Goal: Task Accomplishment & Management: Complete application form

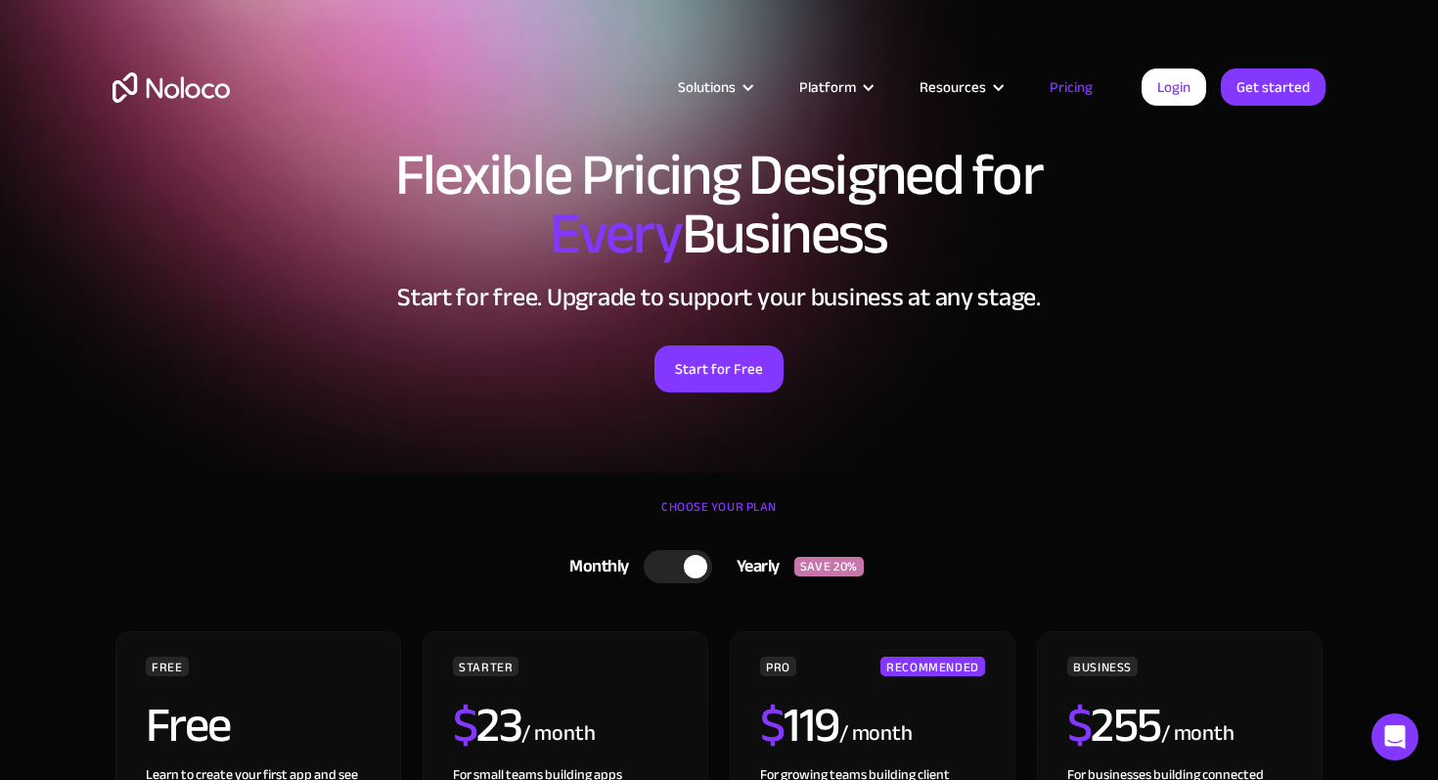
scroll to position [25, 0]
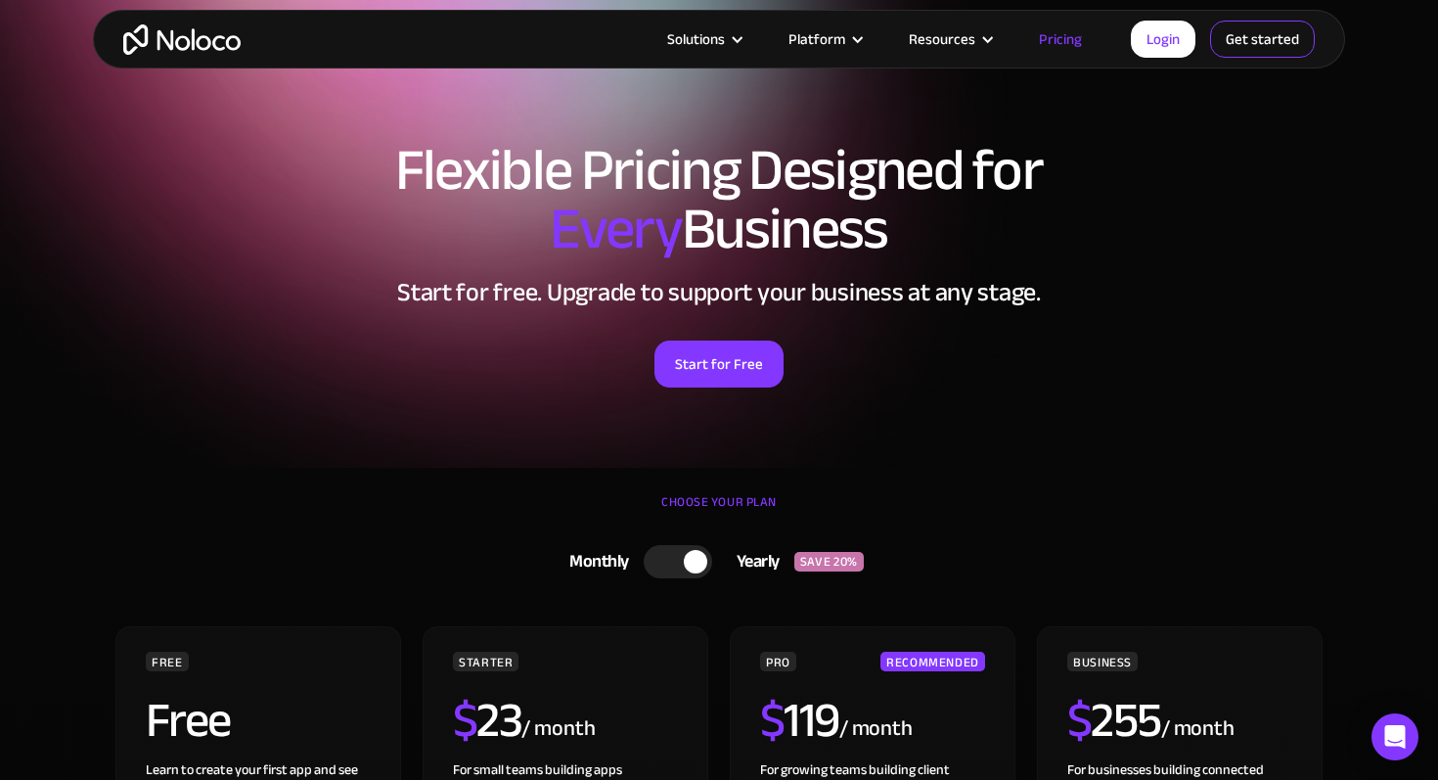
click at [1241, 43] on link "Get started" at bounding box center [1262, 39] width 105 height 37
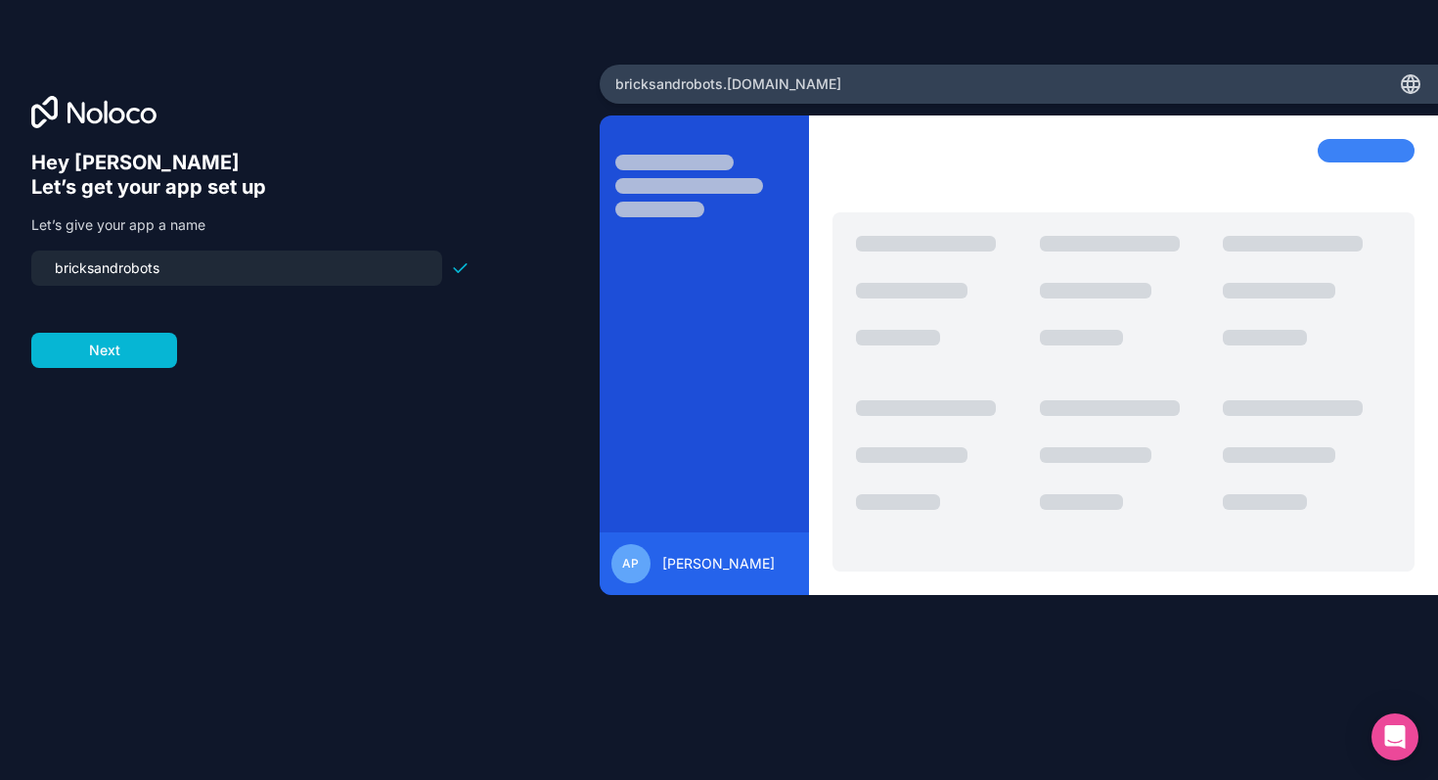
click at [62, 271] on input "bricksandrobots" at bounding box center [237, 267] width 388 height 27
click at [96, 270] on input "bricksandrobots" at bounding box center [237, 267] width 388 height 27
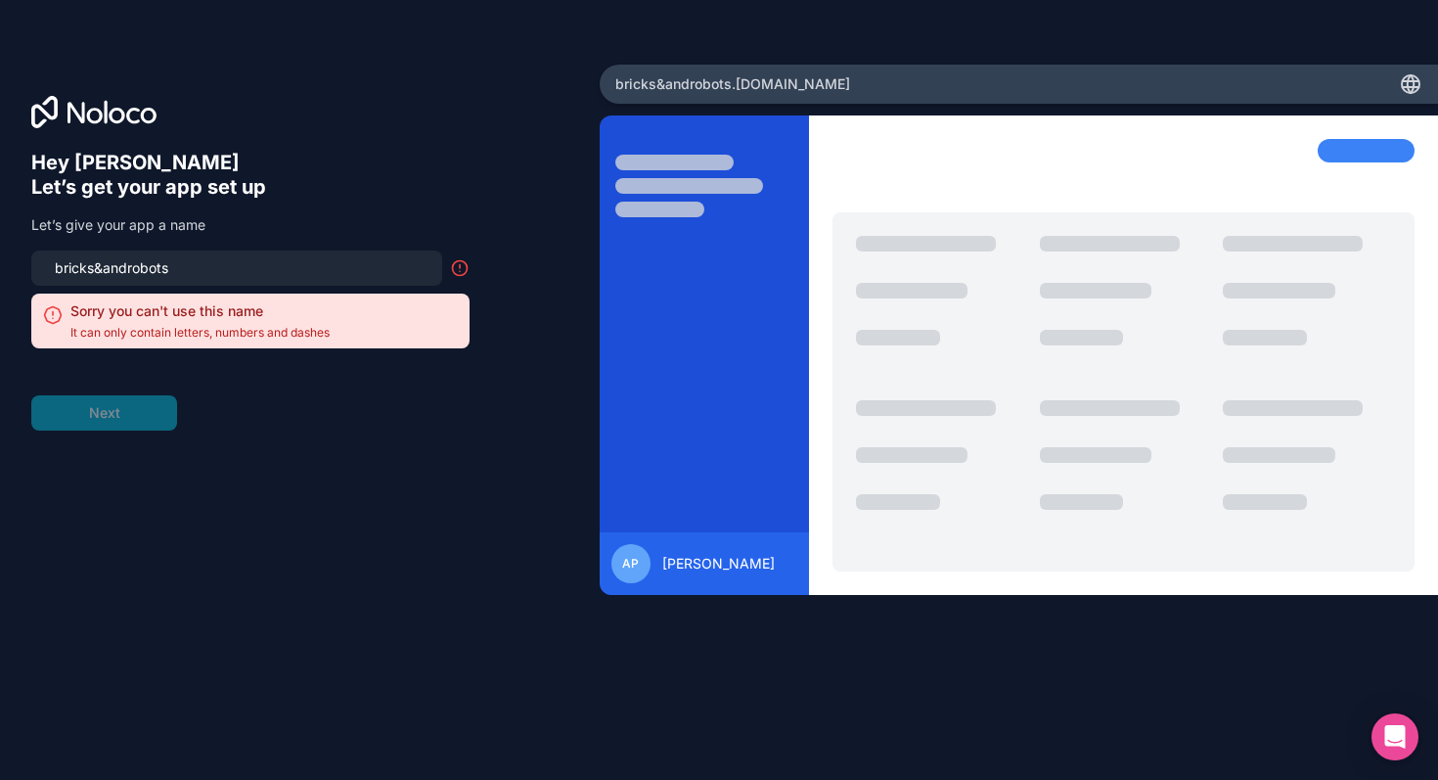
type input "bricksandrobots"
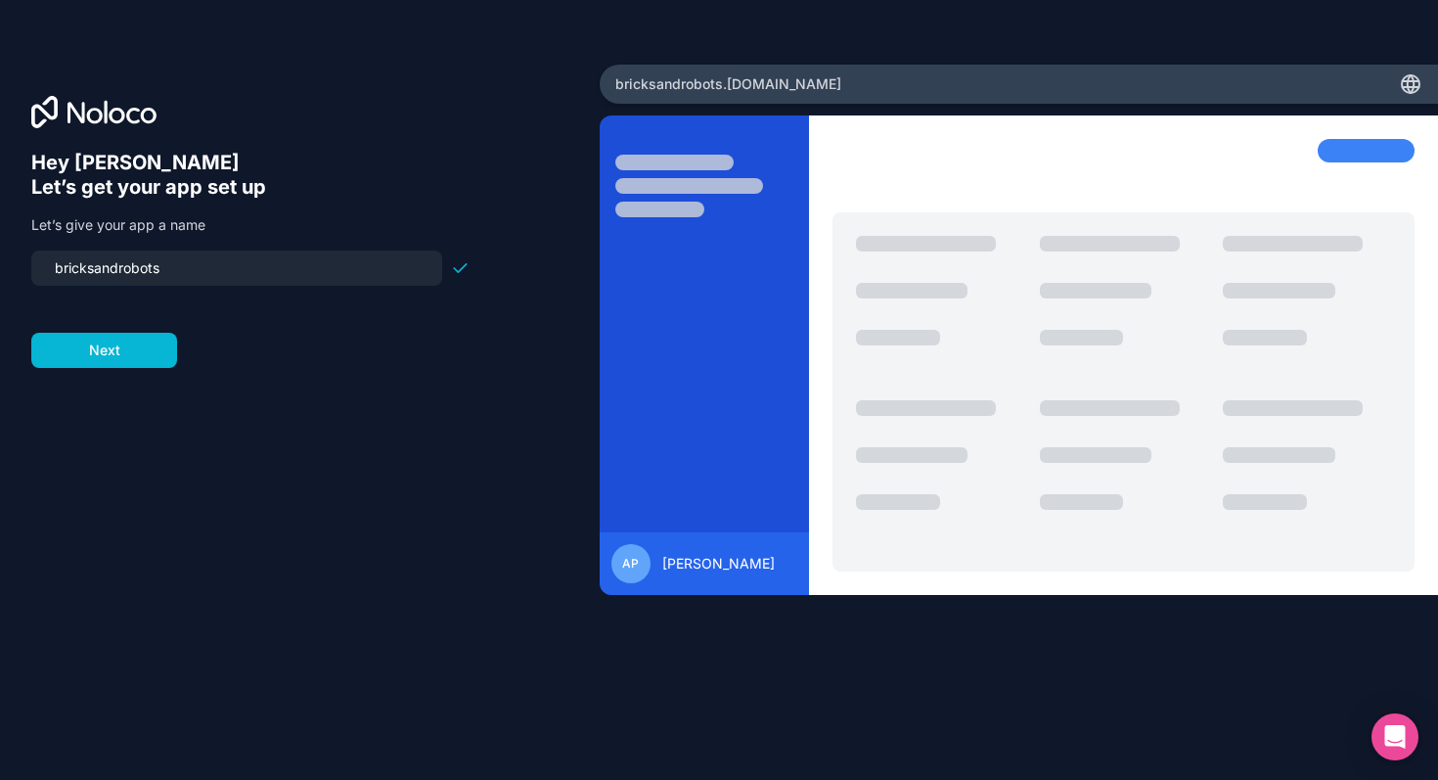
click at [219, 258] on input "bricksandrobots" at bounding box center [237, 267] width 388 height 27
click at [211, 270] on input "bricksandrobots" at bounding box center [237, 267] width 388 height 27
click at [129, 280] on input "bricksandrobots" at bounding box center [237, 267] width 388 height 27
click at [75, 365] on button "Next" at bounding box center [104, 350] width 146 height 35
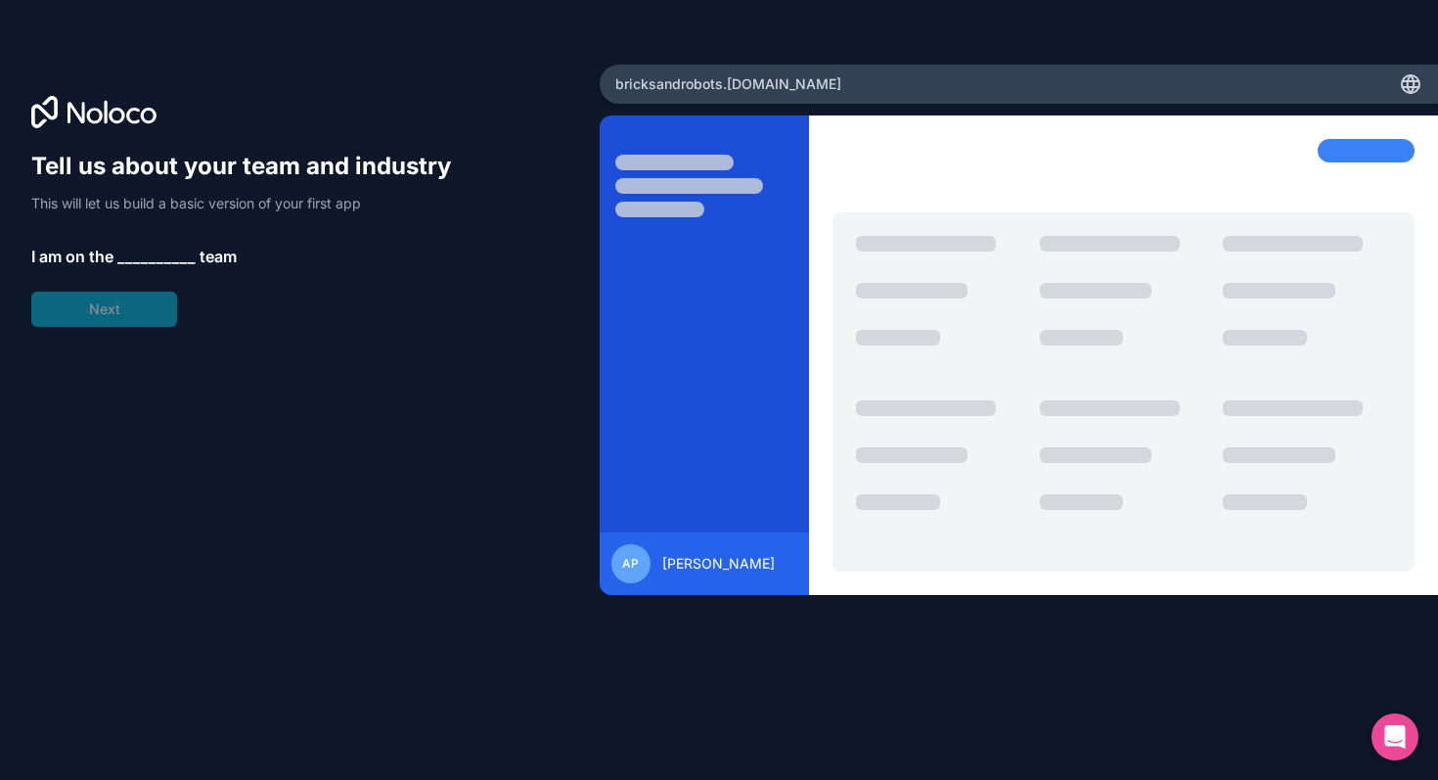
click at [133, 248] on span "__________" at bounding box center [156, 256] width 78 height 23
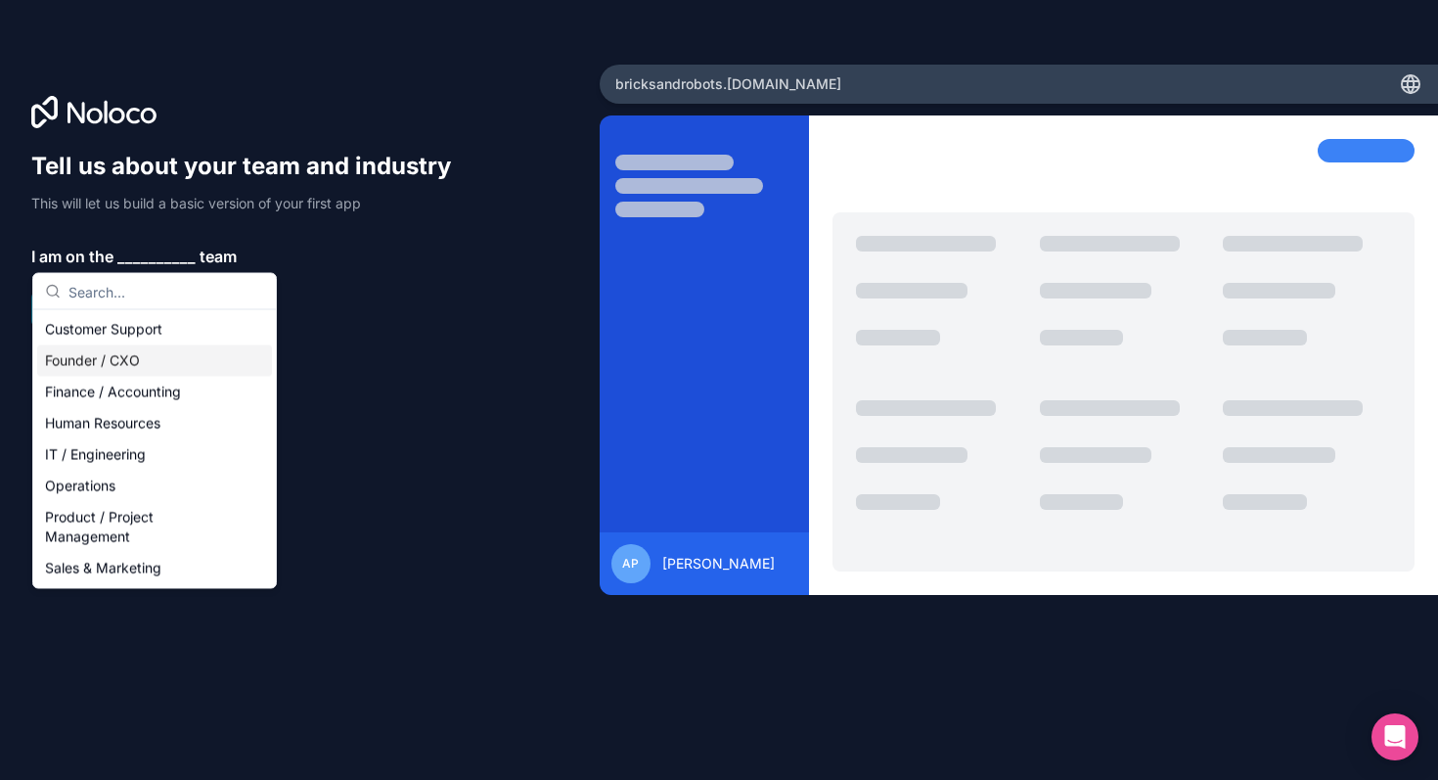
click at [127, 360] on div "Founder / CXO" at bounding box center [154, 360] width 235 height 31
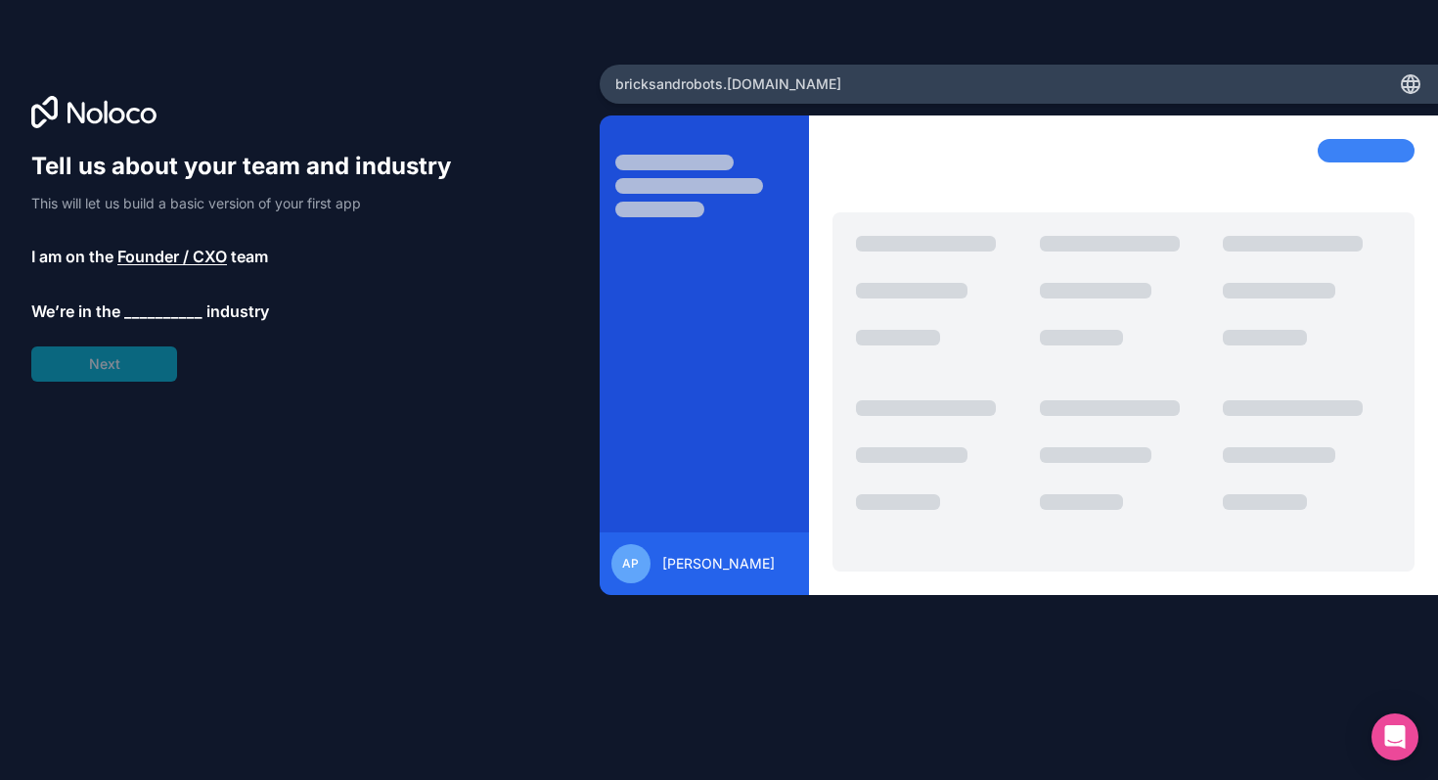
click at [158, 314] on span "__________" at bounding box center [163, 310] width 78 height 23
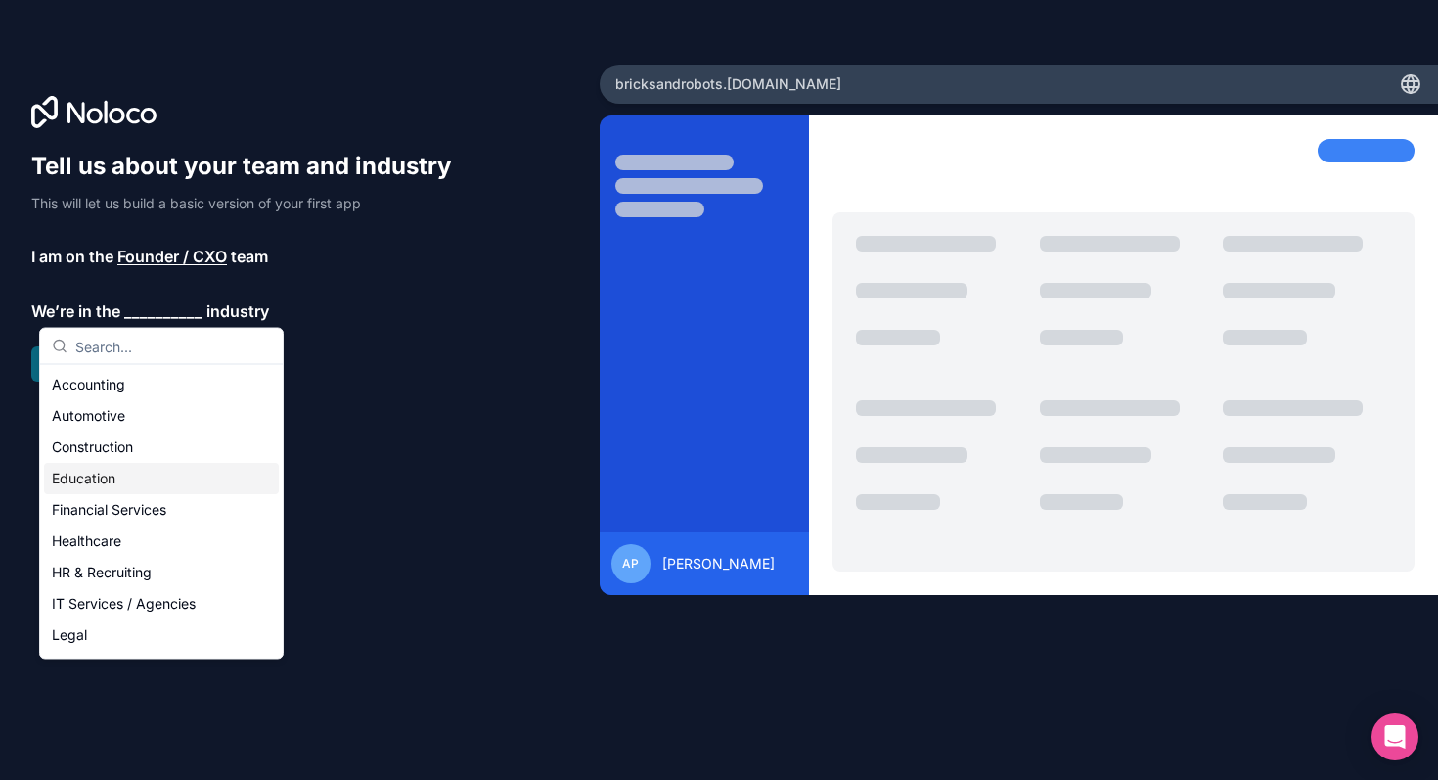
click at [134, 480] on div "Education" at bounding box center [161, 478] width 235 height 31
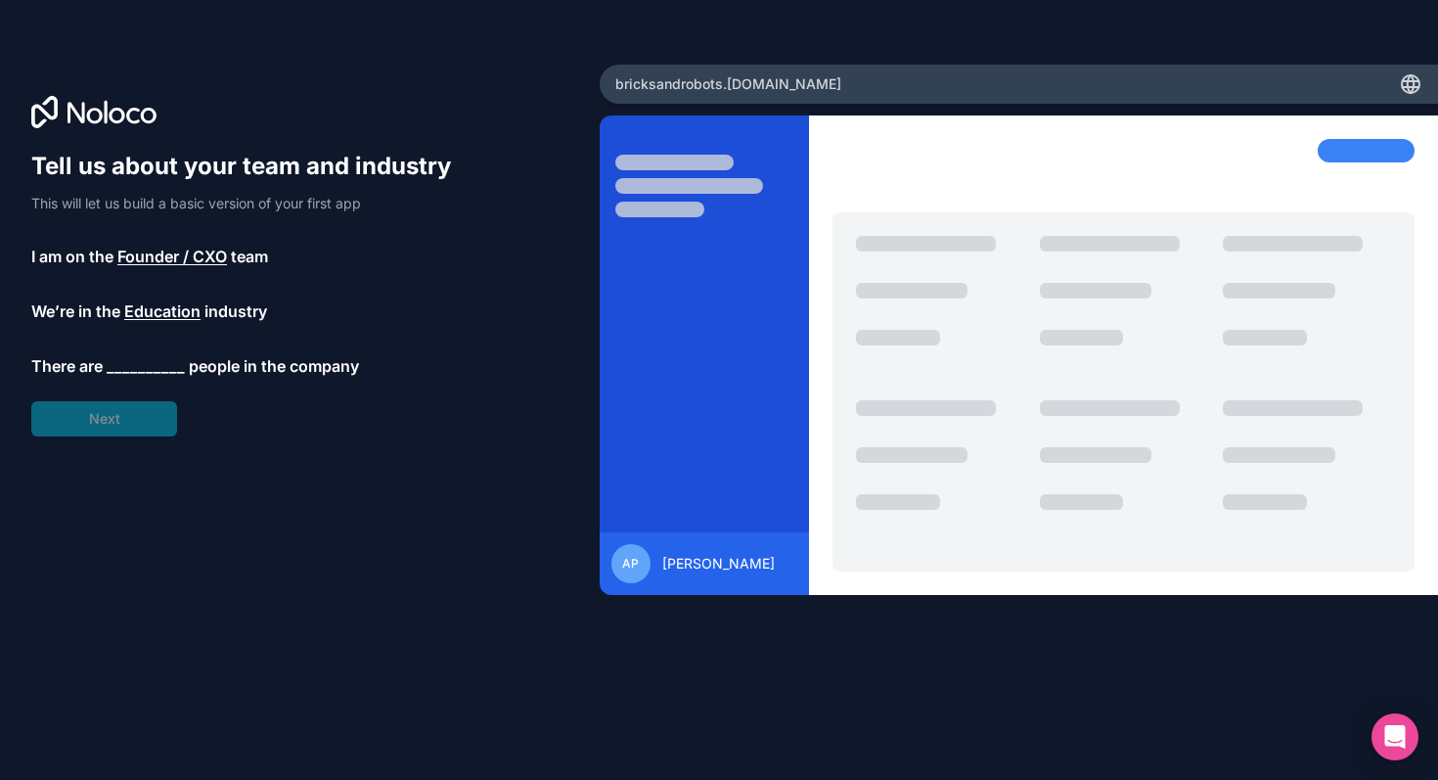
click at [156, 367] on span "__________" at bounding box center [146, 365] width 78 height 23
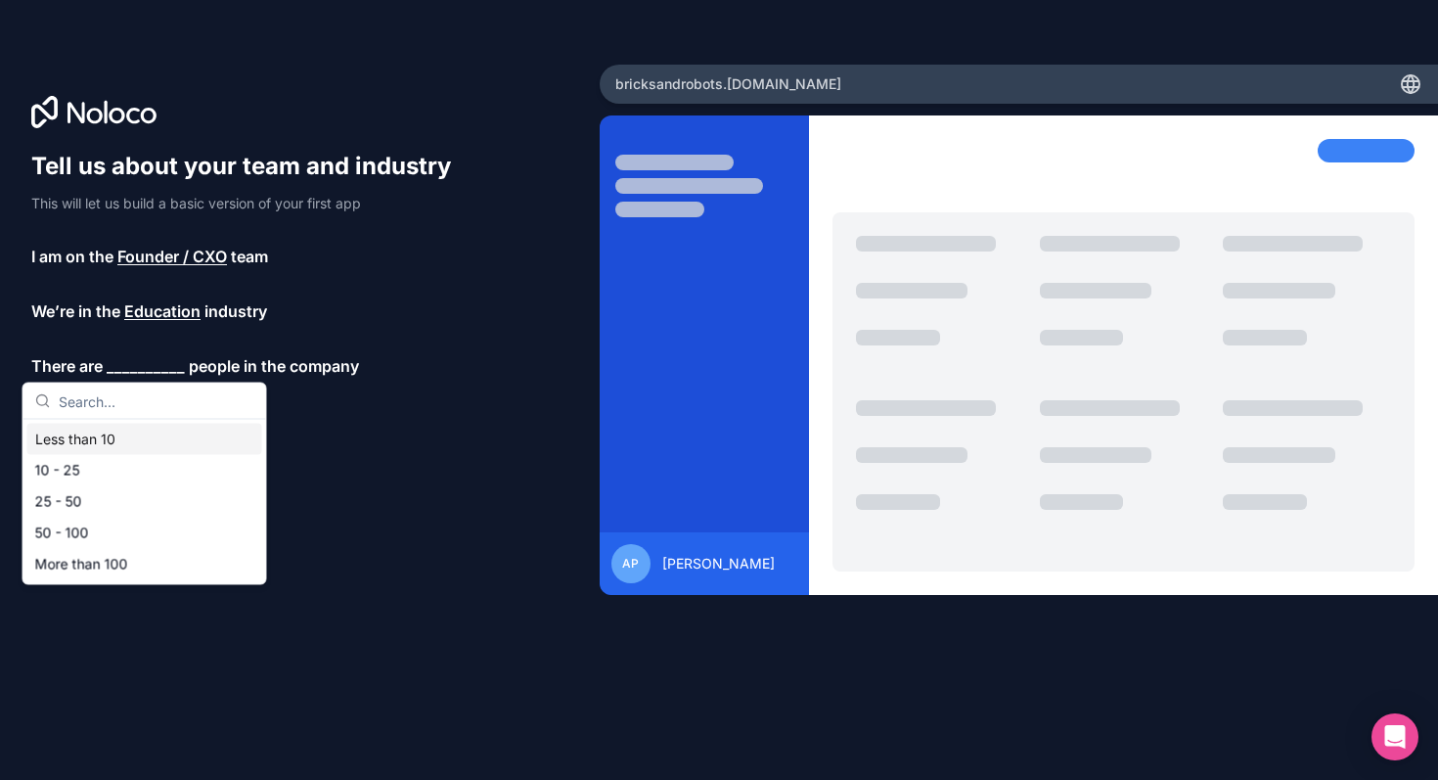
click at [126, 446] on div "Less than 10" at bounding box center [144, 439] width 235 height 31
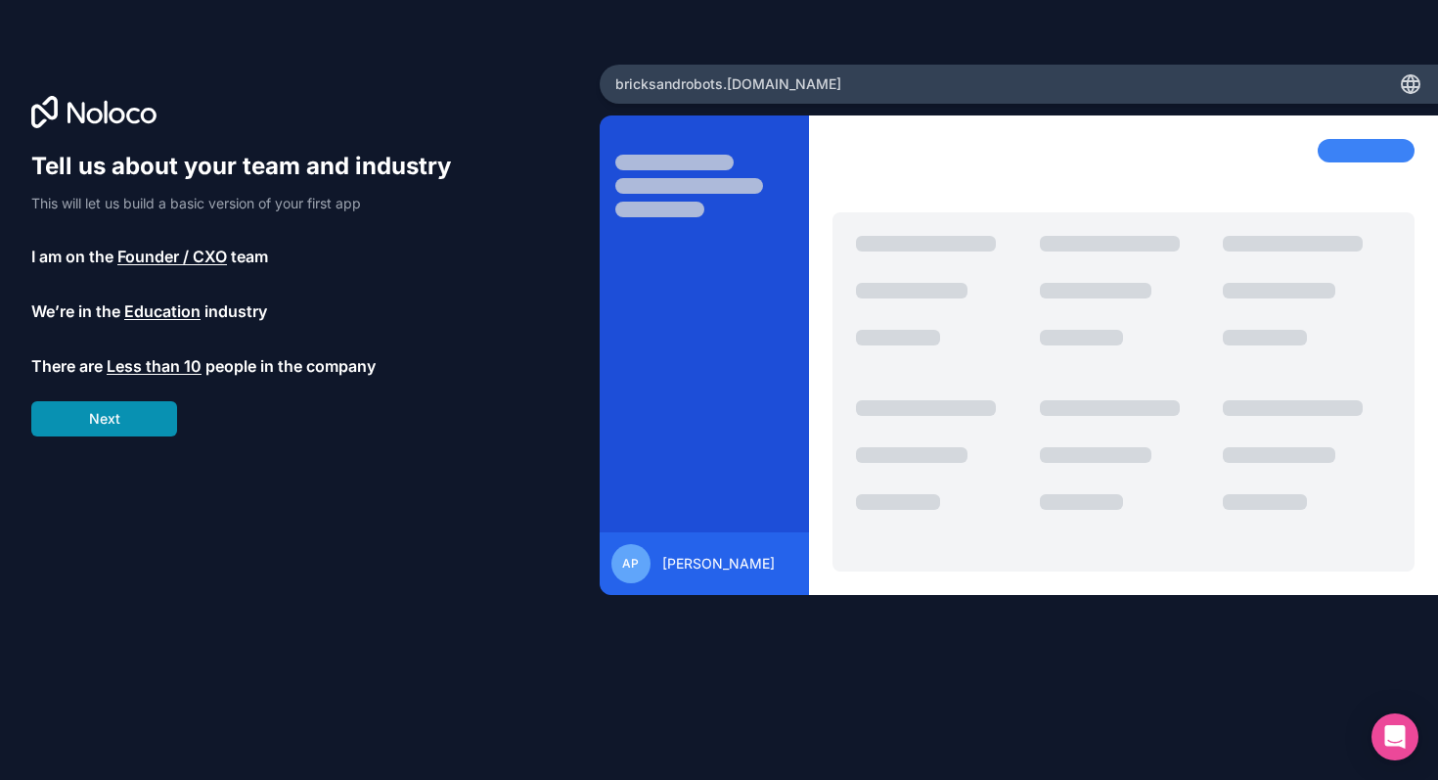
click at [137, 409] on button "Next" at bounding box center [104, 418] width 146 height 35
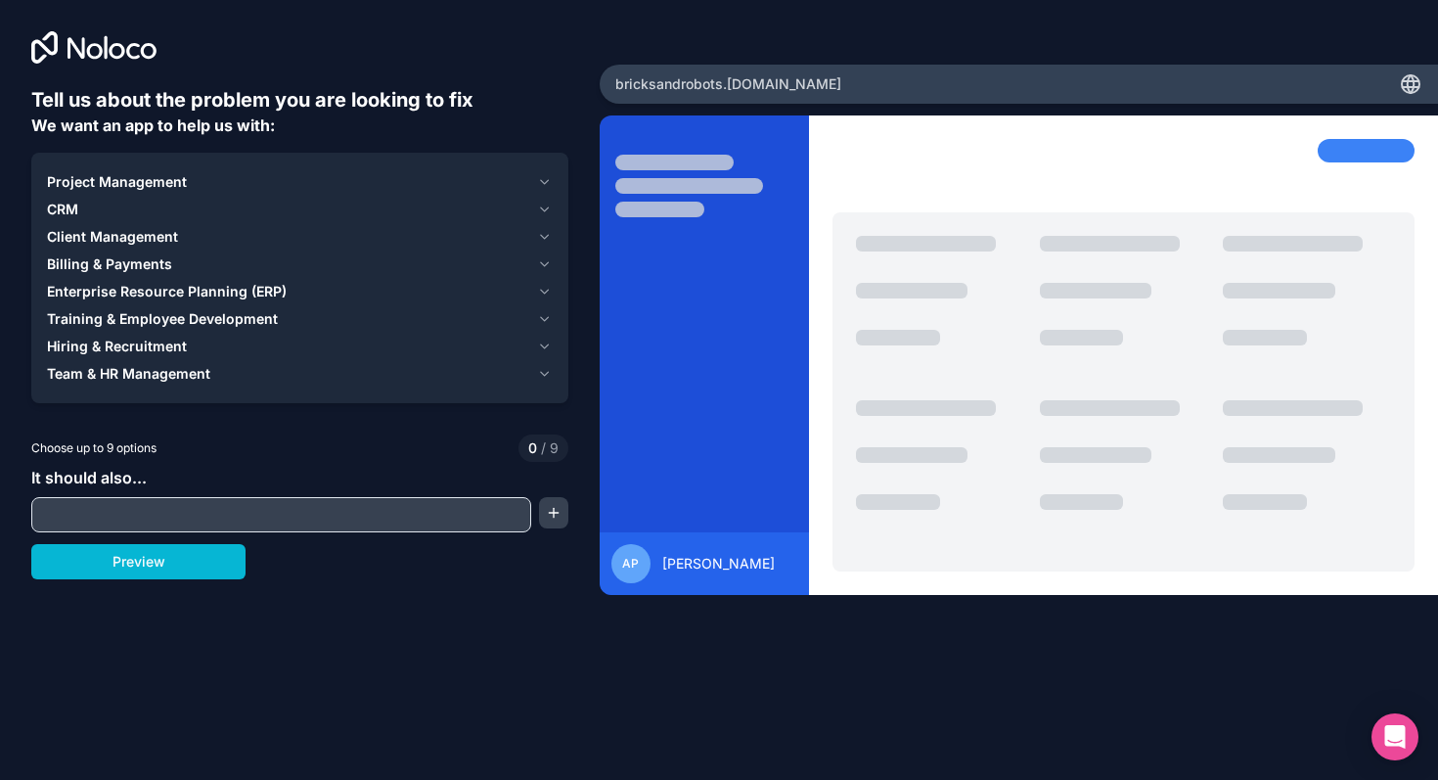
click at [226, 373] on div "Team & HR Management" at bounding box center [288, 374] width 482 height 20
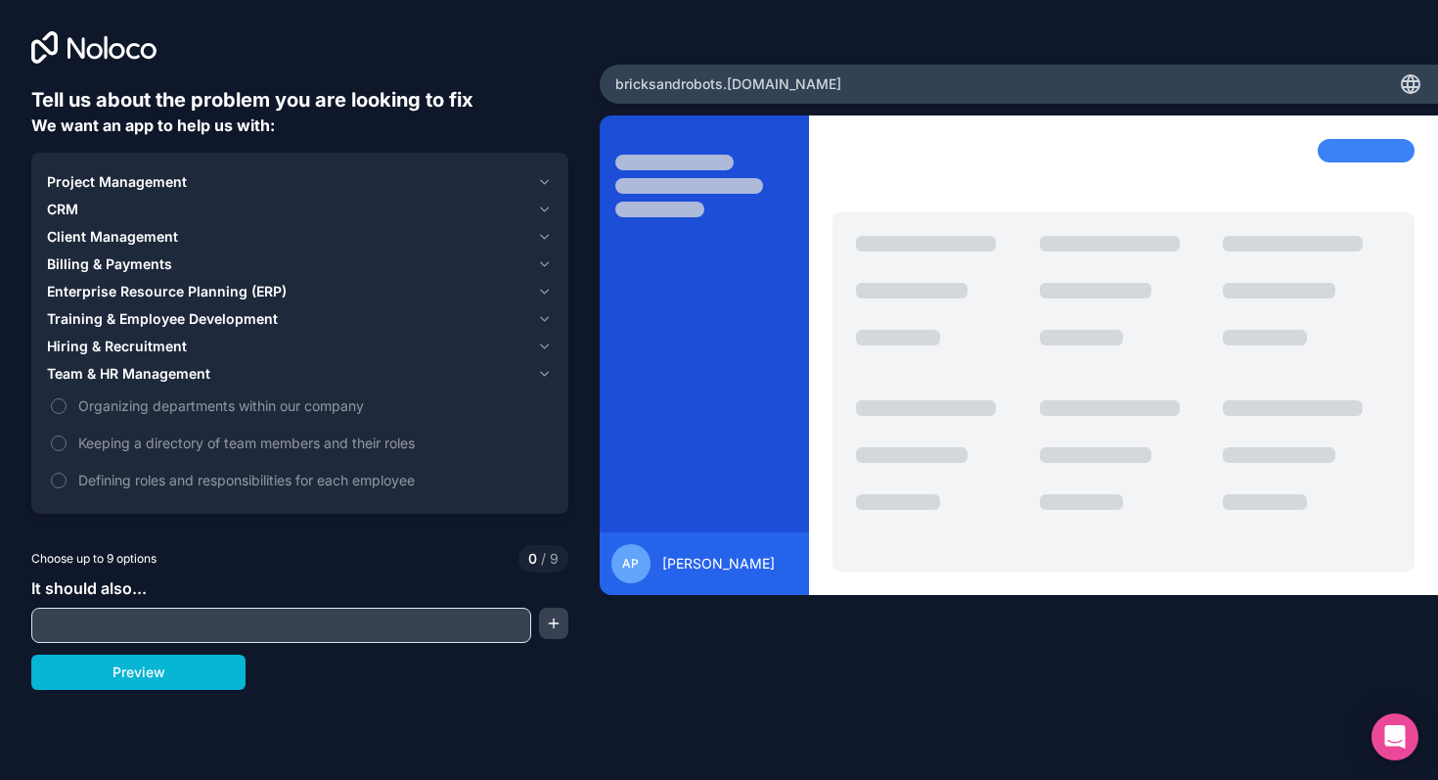
click at [181, 320] on span "Training & Employee Development" at bounding box center [162, 319] width 231 height 20
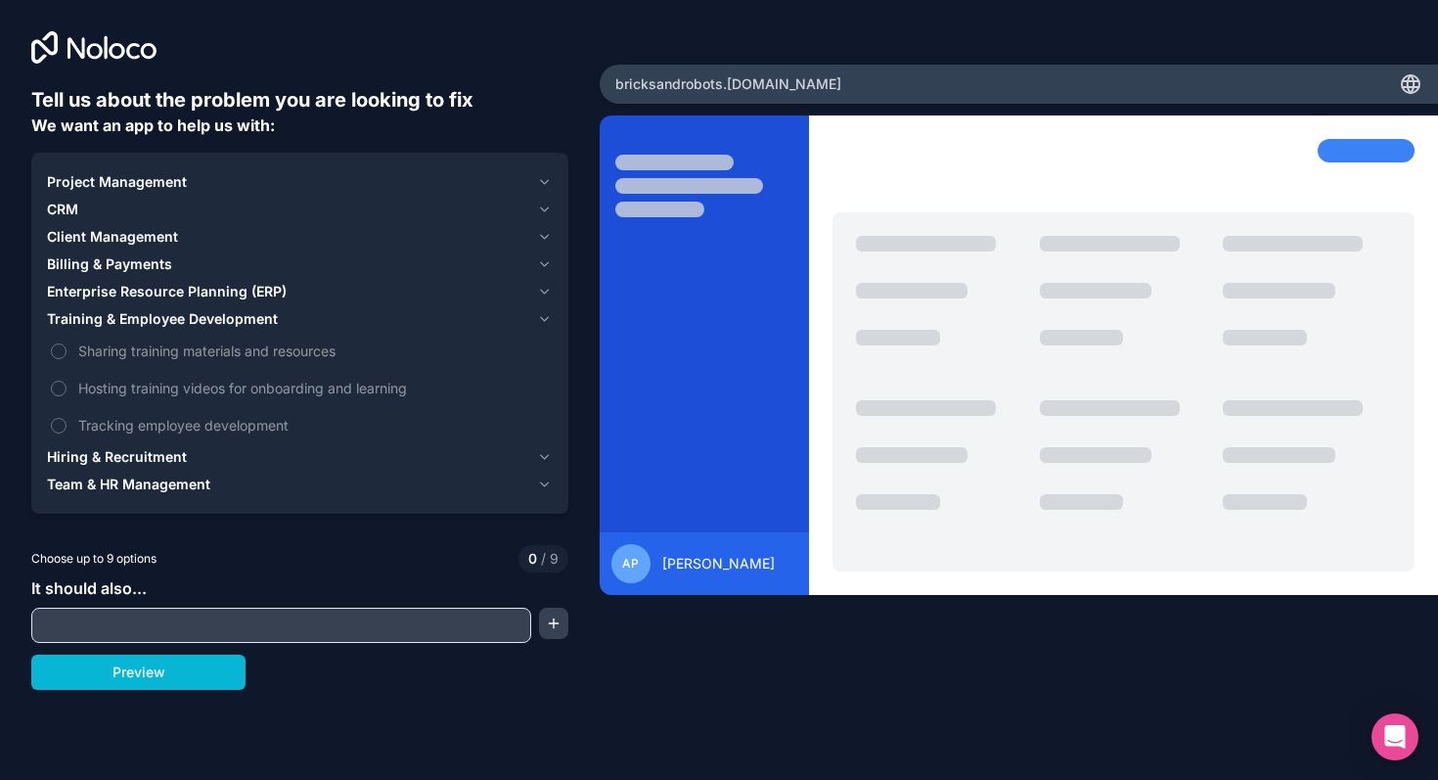
click at [164, 181] on span "Project Management" at bounding box center [117, 182] width 140 height 20
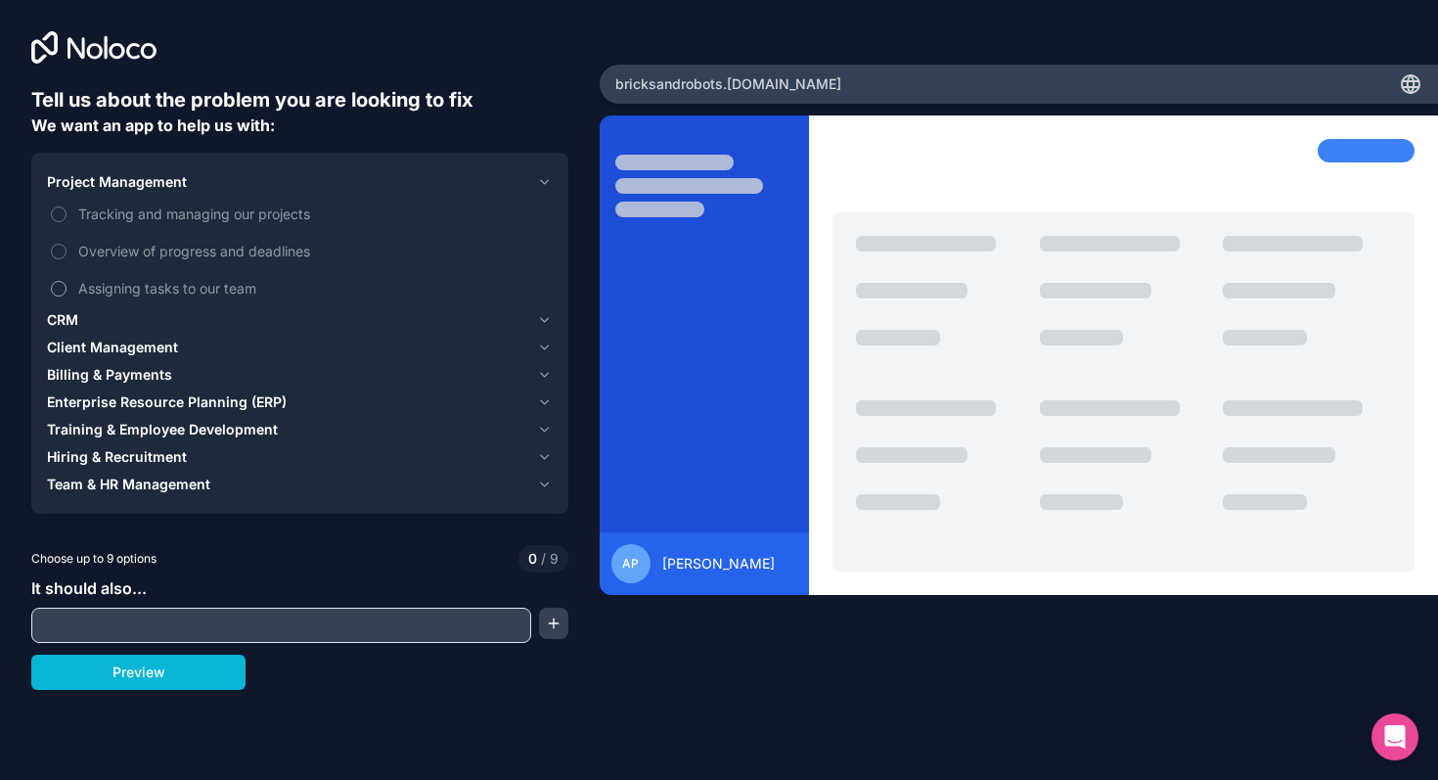
click at [147, 296] on span "Assigning tasks to our team" at bounding box center [313, 288] width 471 height 21
click at [67, 296] on button "Assigning tasks to our team" at bounding box center [59, 289] width 16 height 16
click at [166, 245] on span "Overview of progress and deadlines" at bounding box center [313, 251] width 471 height 21
click at [67, 245] on button "Overview of progress and deadlines" at bounding box center [59, 252] width 16 height 16
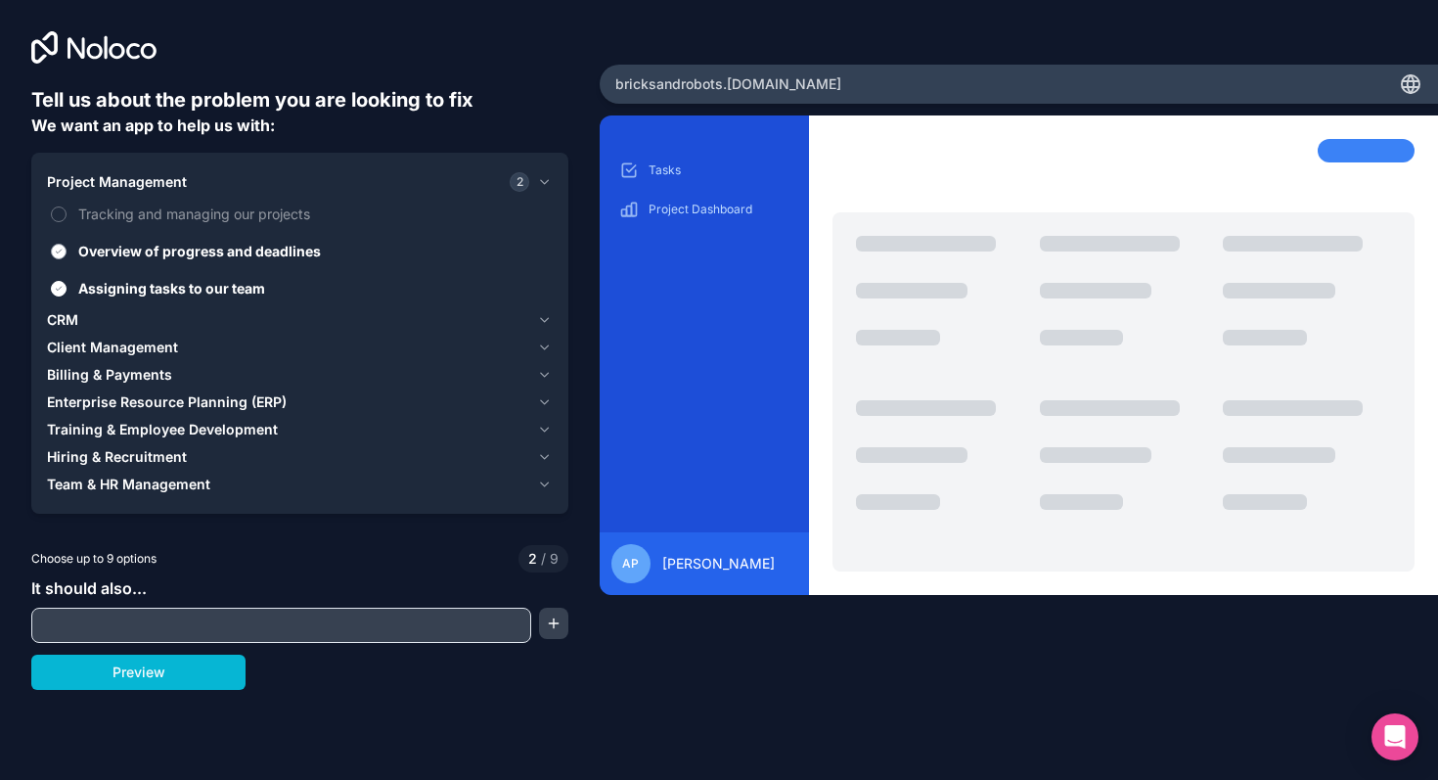
click at [151, 240] on label "Overview of progress and deadlines" at bounding box center [300, 251] width 506 height 36
click at [67, 244] on button "Overview of progress and deadlines" at bounding box center [59, 252] width 16 height 16
click at [158, 210] on span "Tracking and managing our projects" at bounding box center [313, 214] width 471 height 21
click at [67, 210] on button "Tracking and managing our projects" at bounding box center [59, 214] width 16 height 16
click at [140, 322] on div "CRM" at bounding box center [288, 320] width 482 height 20
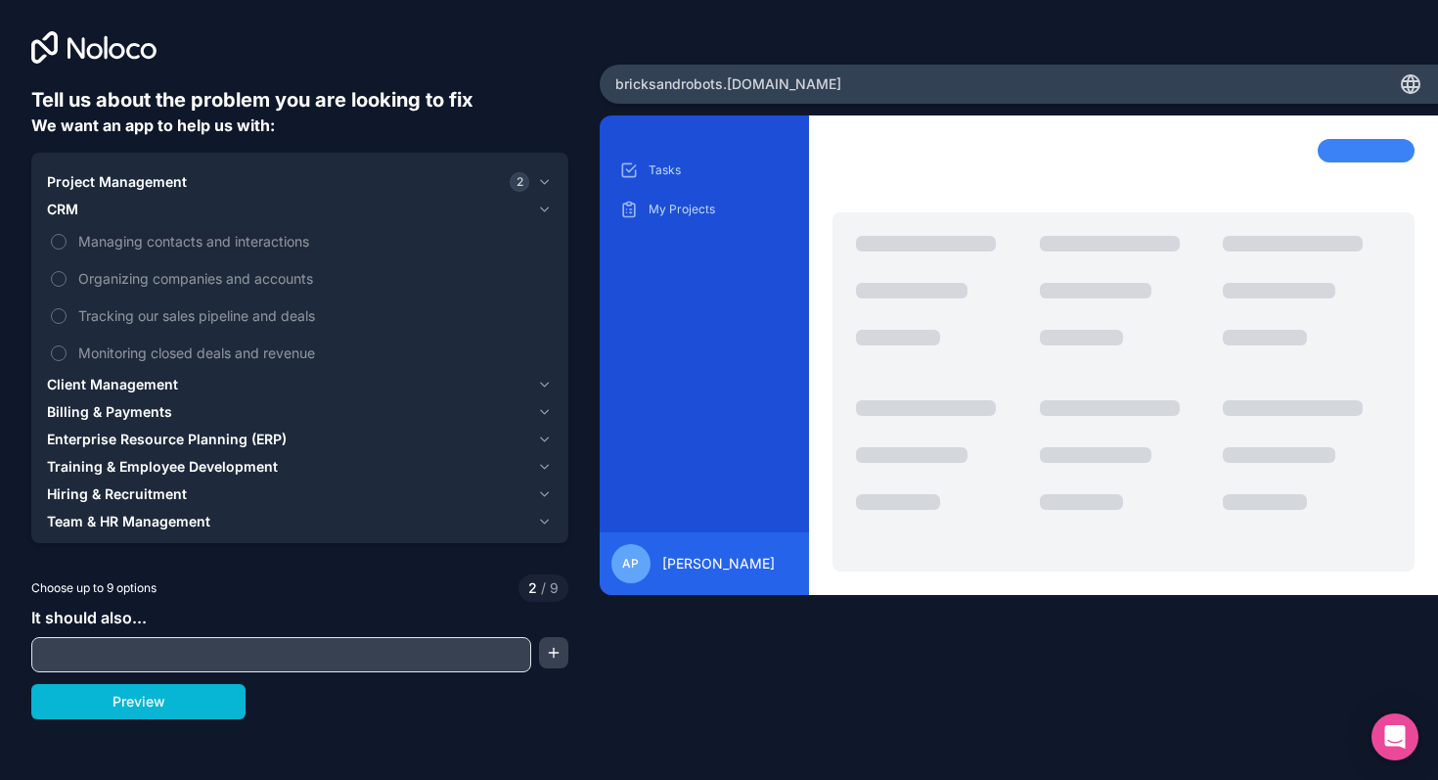
click at [122, 385] on span "Client Management" at bounding box center [112, 385] width 131 height 20
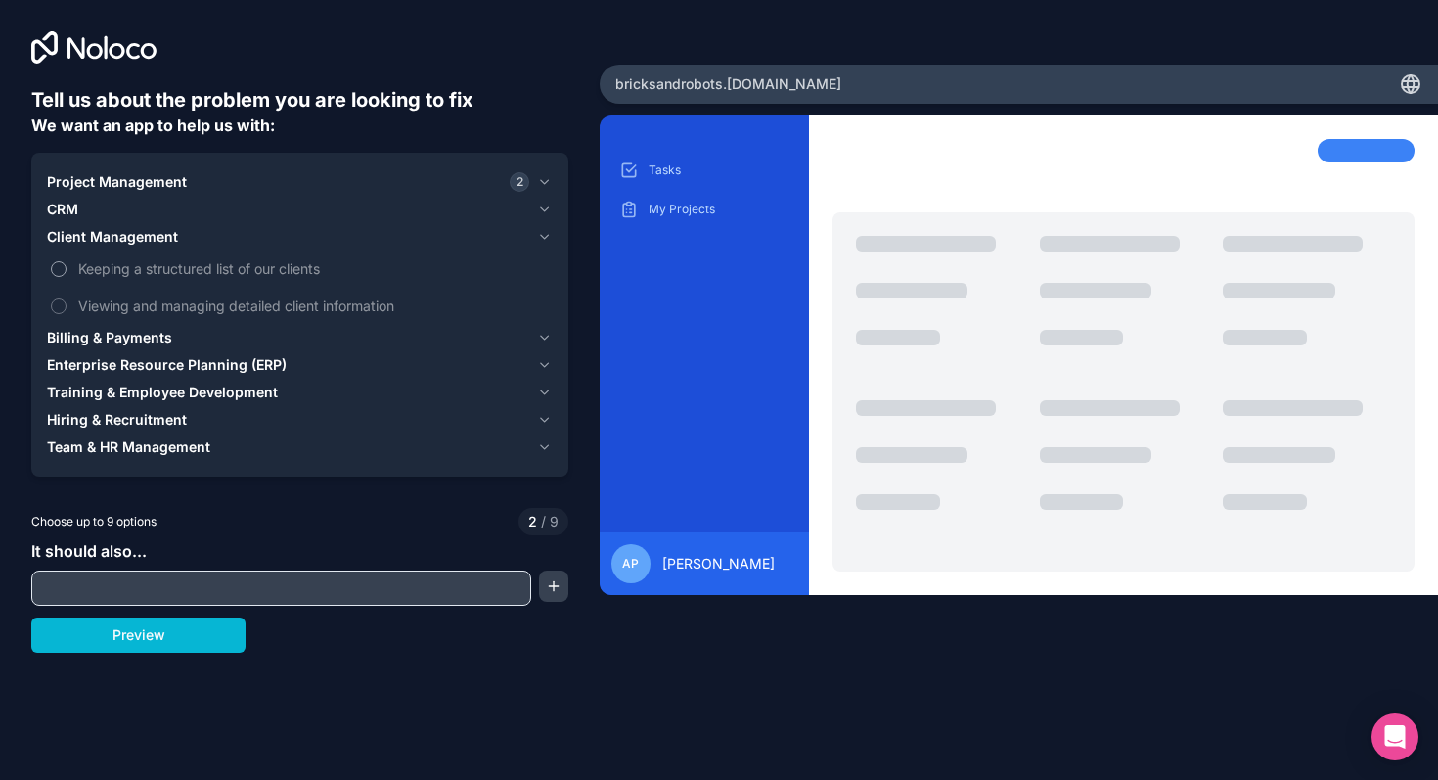
click at [165, 274] on span "Keeping a structured list of our clients" at bounding box center [313, 268] width 471 height 21
click at [67, 274] on button "Keeping a structured list of our clients" at bounding box center [59, 269] width 16 height 16
click at [138, 335] on span "Billing & Payments" at bounding box center [109, 338] width 125 height 20
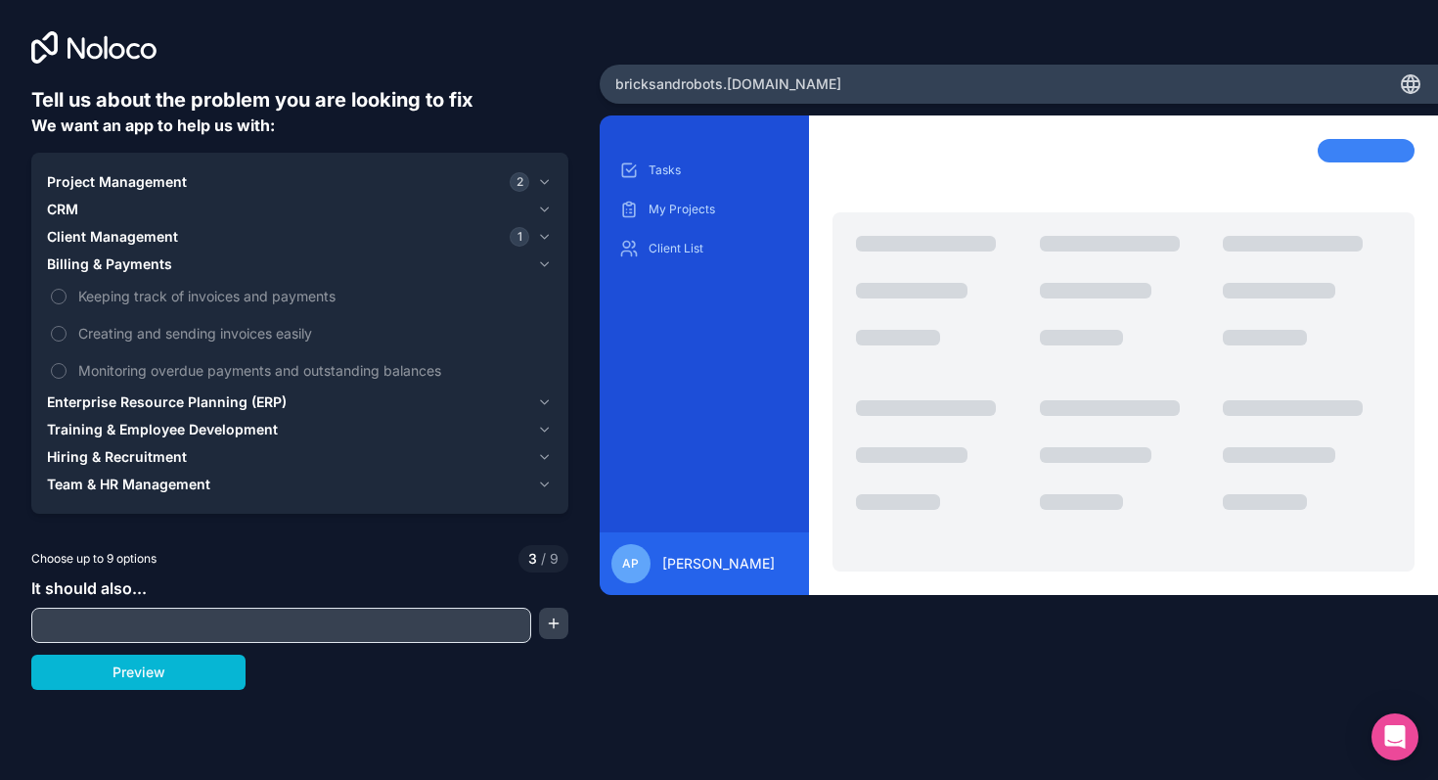
click at [127, 400] on span "Enterprise Resource Planning (ERP)" at bounding box center [167, 402] width 240 height 20
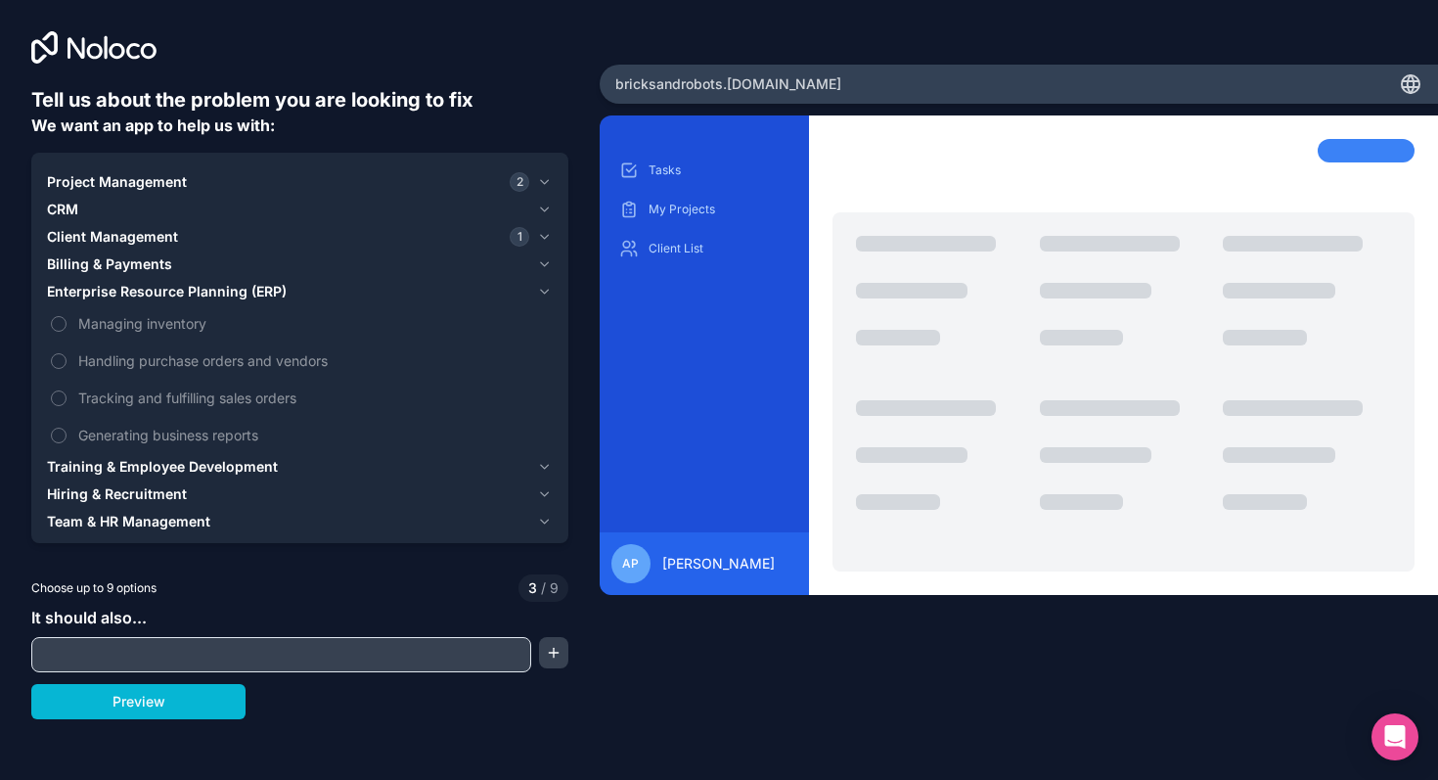
click at [129, 472] on span "Training & Employee Development" at bounding box center [162, 467] width 231 height 20
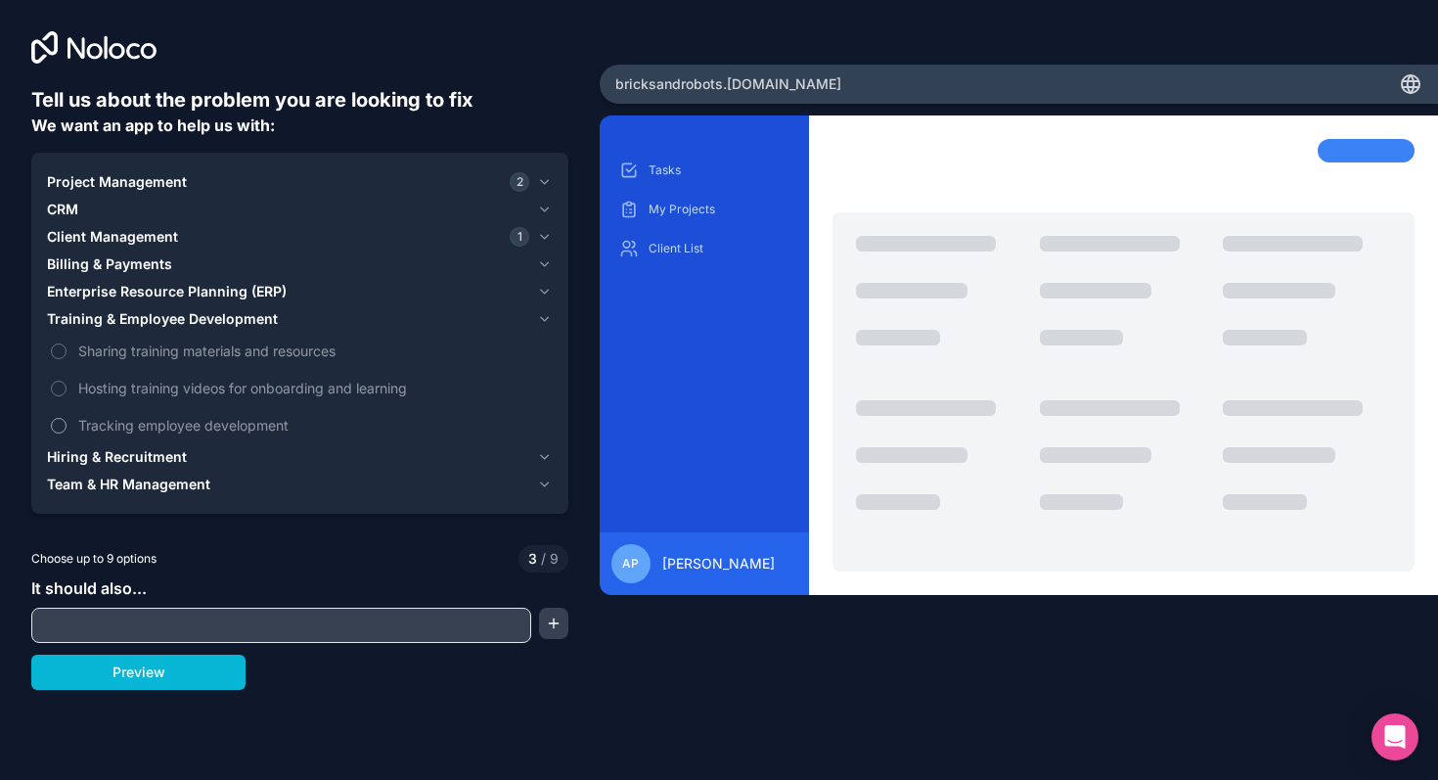
click at [138, 424] on span "Tracking employee development" at bounding box center [313, 425] width 471 height 21
click at [67, 424] on button "Tracking employee development" at bounding box center [59, 426] width 16 height 16
click at [133, 458] on span "Hiring & Recruitment" at bounding box center [117, 457] width 140 height 20
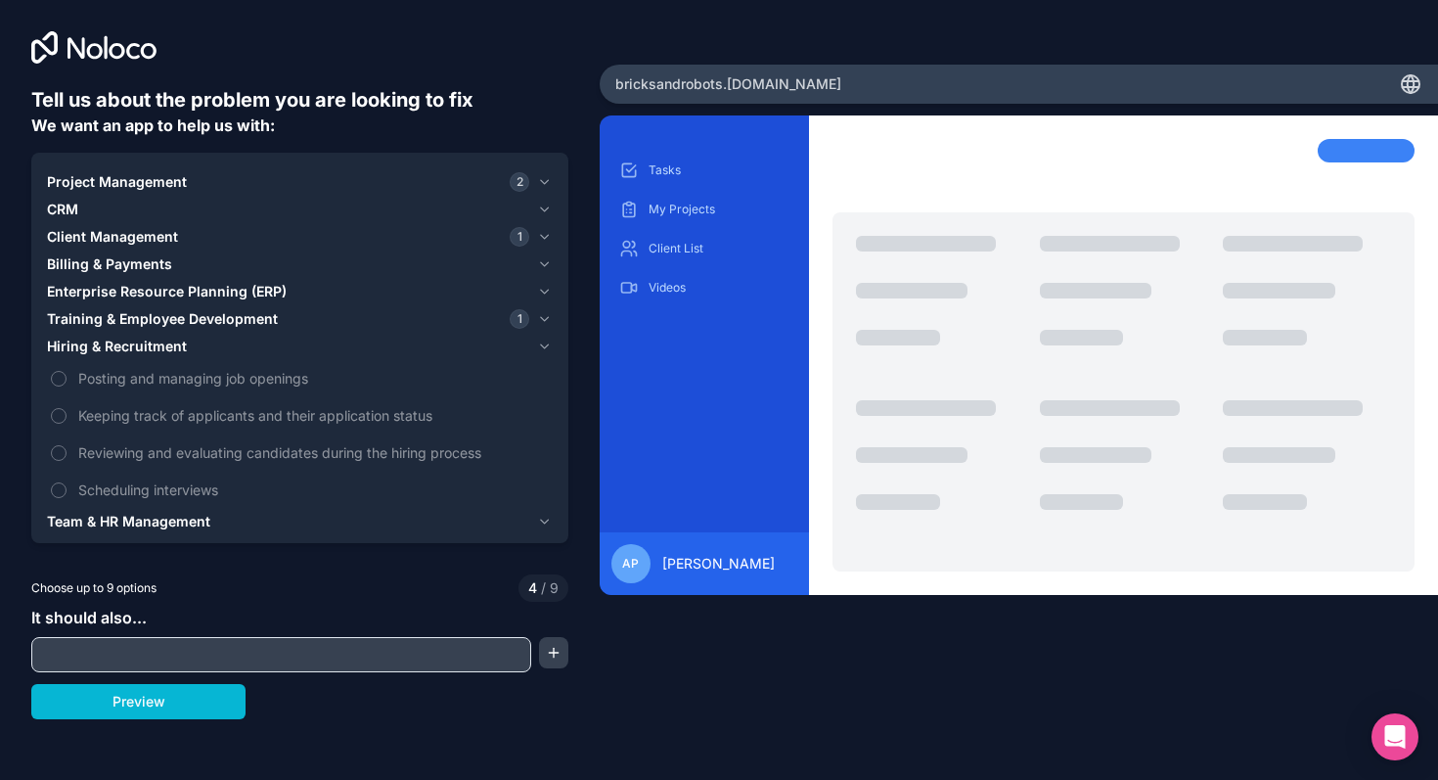
click at [134, 522] on span "Team & HR Management" at bounding box center [128, 522] width 163 height 20
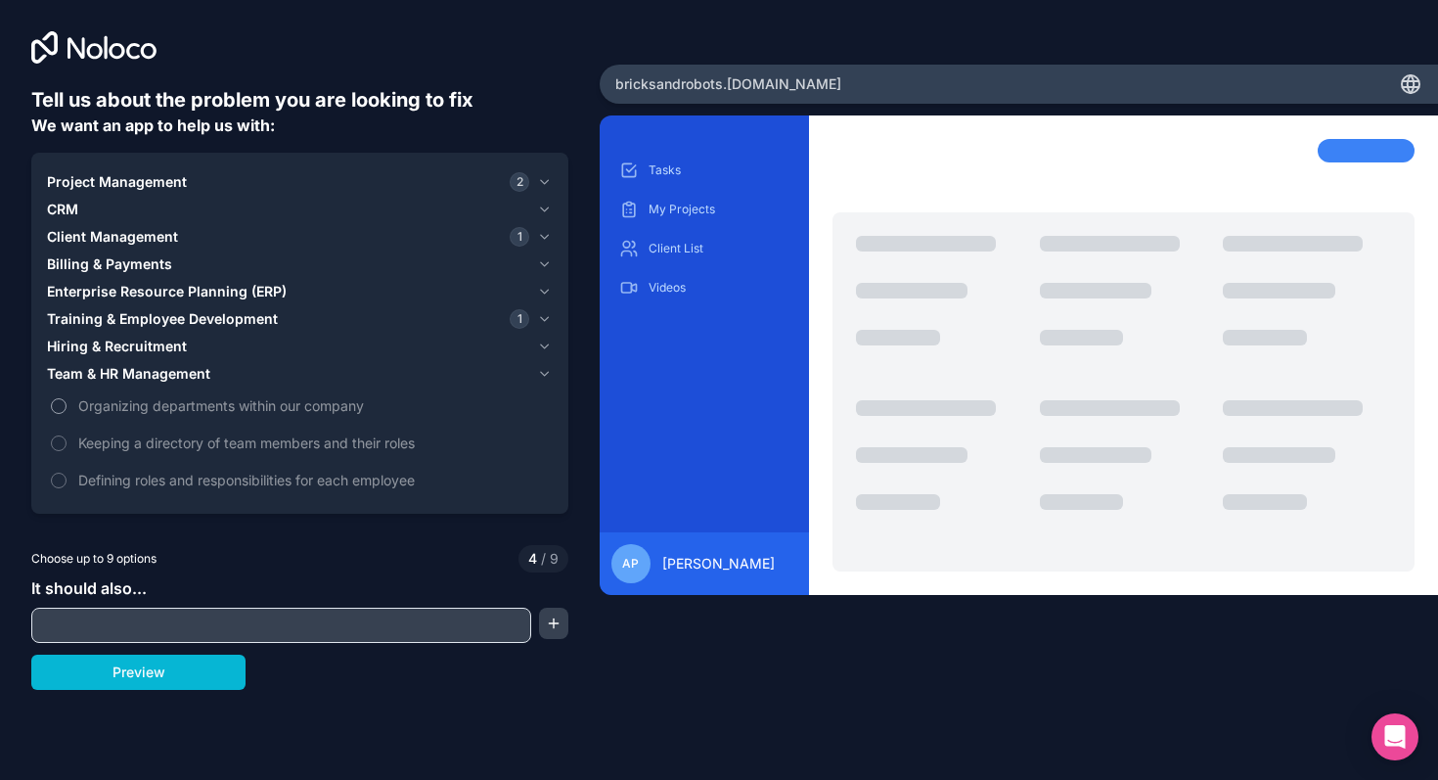
click at [155, 405] on span "Organizing departments within our company" at bounding box center [313, 405] width 471 height 21
click at [67, 405] on button "Organizing departments within our company" at bounding box center [59, 406] width 16 height 16
click at [117, 625] on input "text" at bounding box center [281, 625] width 490 height 27
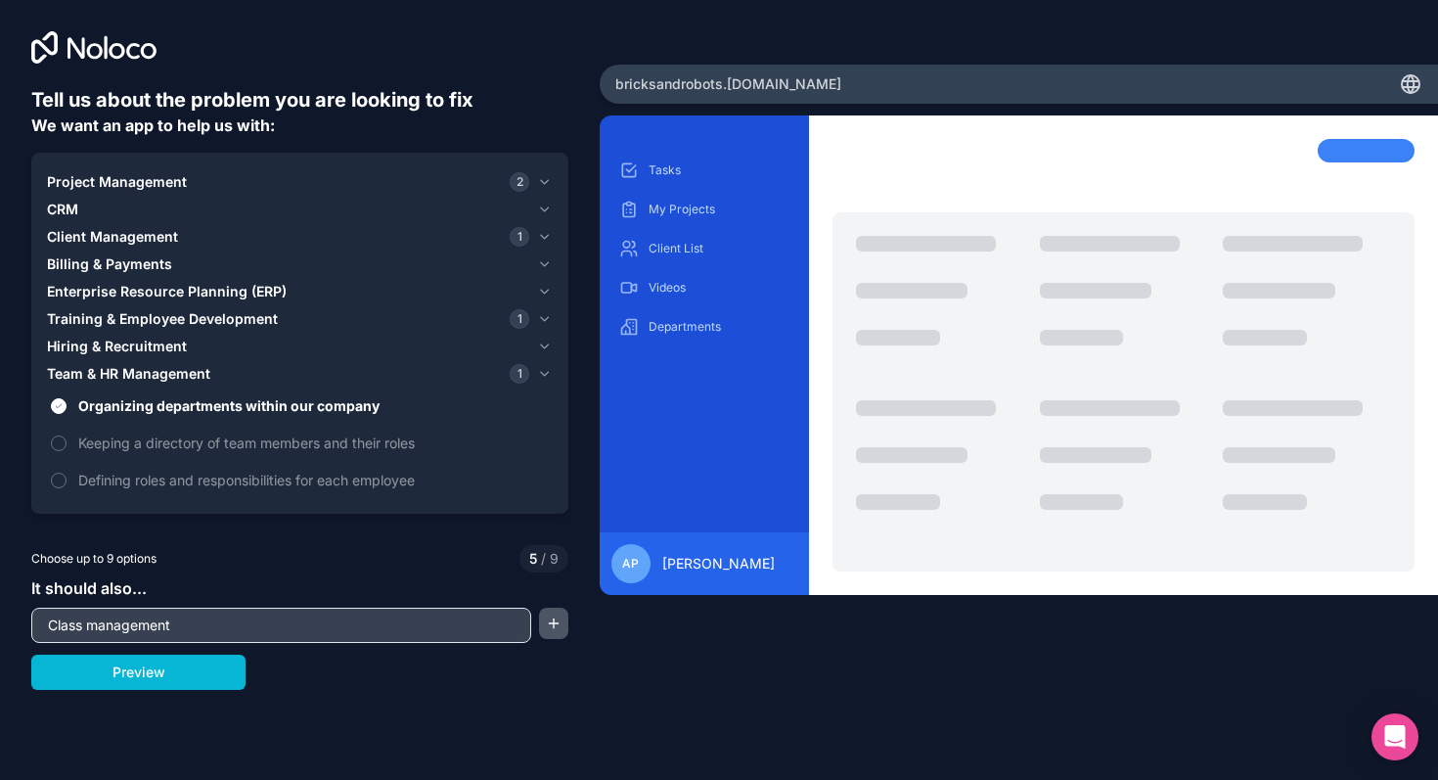
type input "Class management"
click at [563, 628] on button "button" at bounding box center [553, 623] width 29 height 31
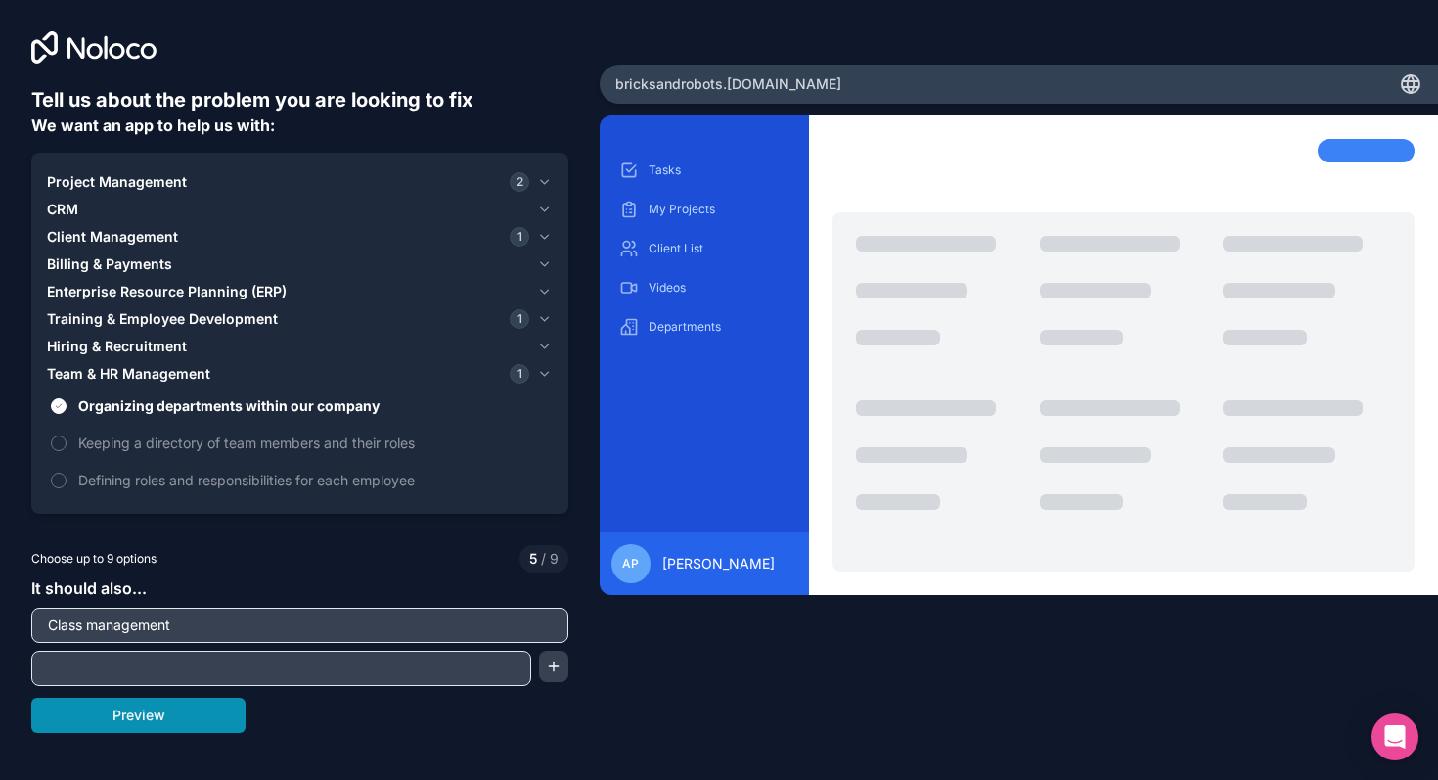
click at [139, 720] on button "Preview" at bounding box center [138, 715] width 214 height 35
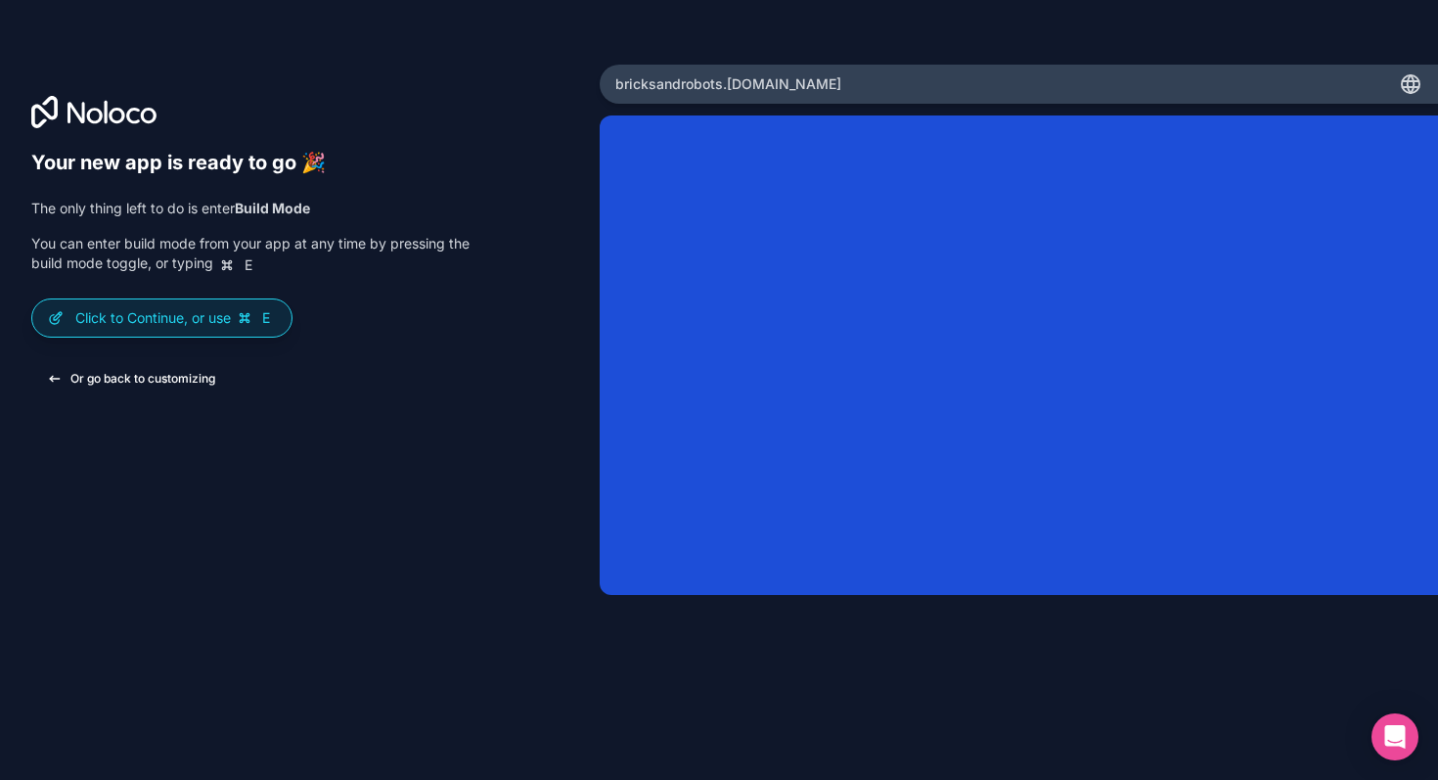
click at [116, 382] on button "Or go back to customizing" at bounding box center [131, 378] width 200 height 35
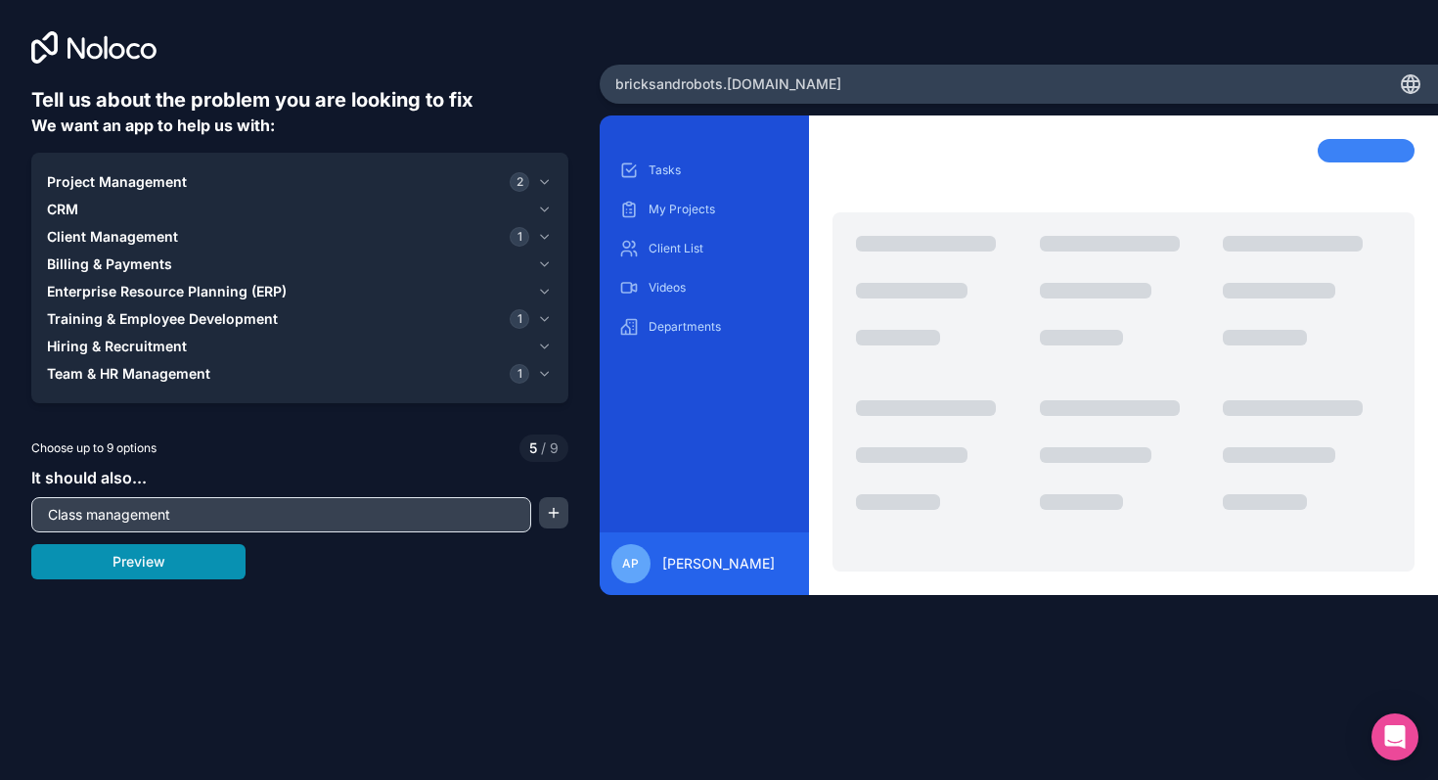
click at [152, 572] on button "Preview" at bounding box center [138, 561] width 214 height 35
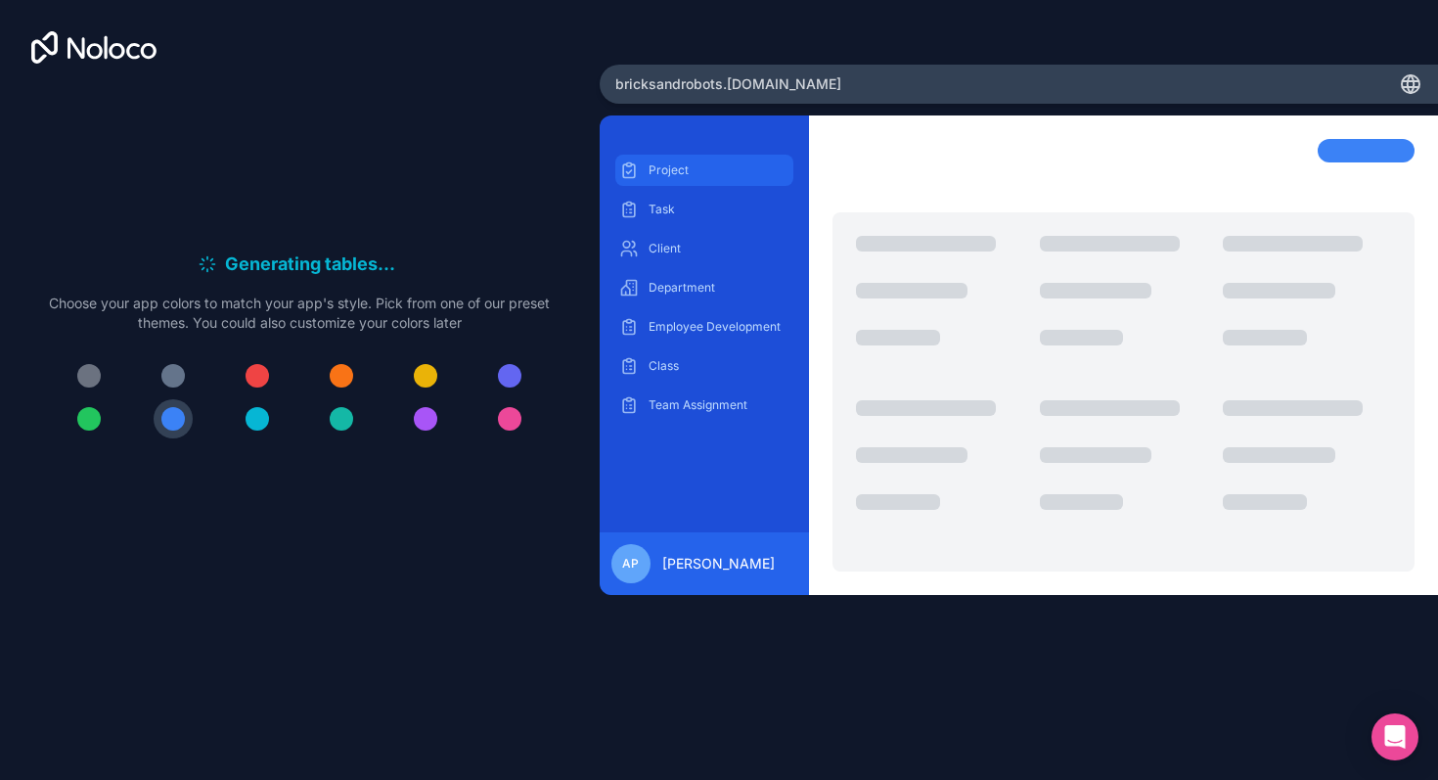
click at [689, 179] on div "Project" at bounding box center [705, 170] width 178 height 31
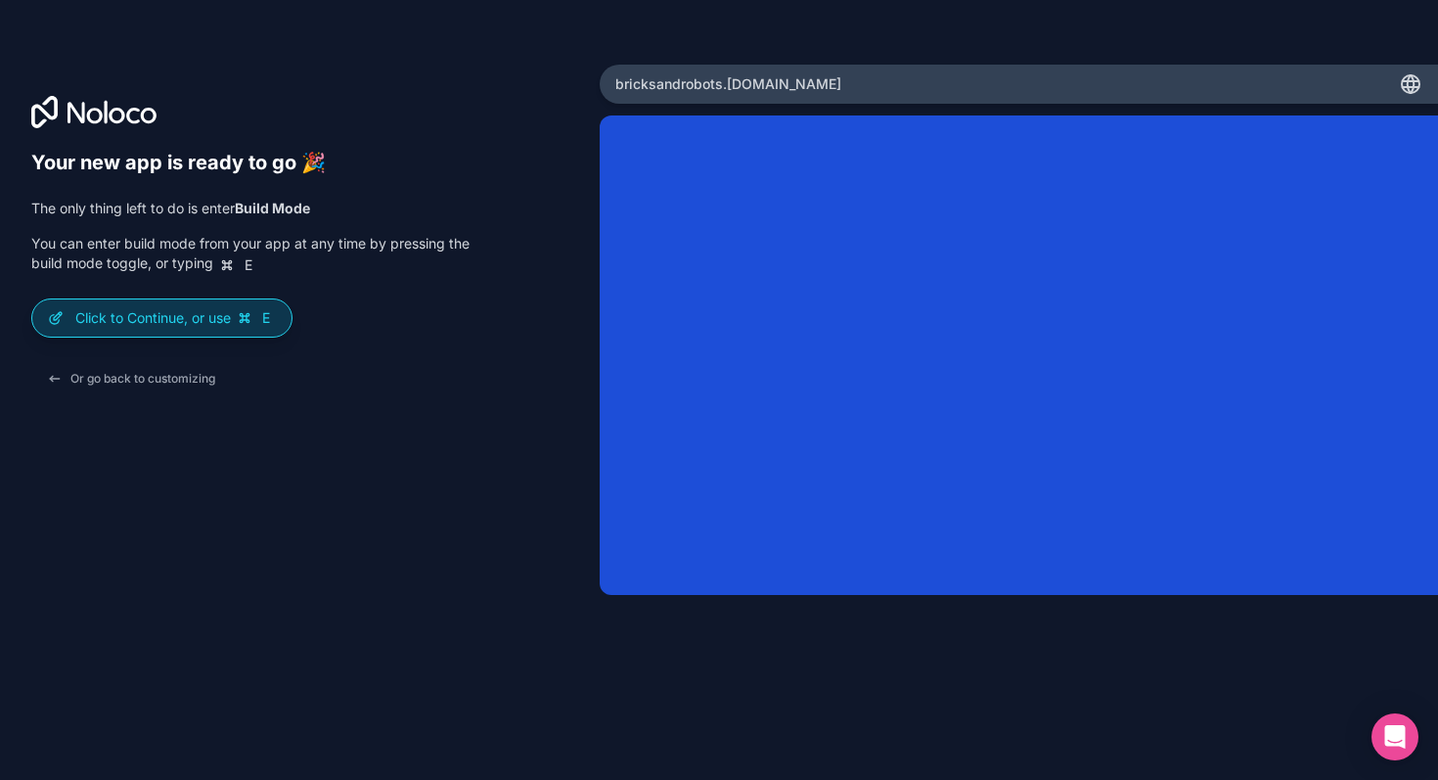
click at [229, 313] on p "Click to Continue, or use E" at bounding box center [175, 318] width 201 height 20
